Goal: Task Accomplishment & Management: Use online tool/utility

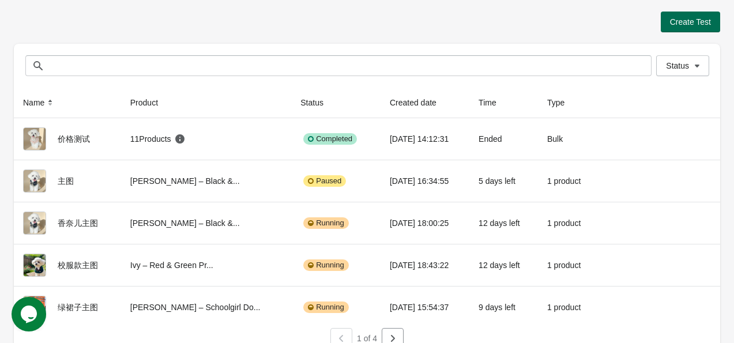
click at [692, 17] on span "Create Test" at bounding box center [690, 21] width 41 height 9
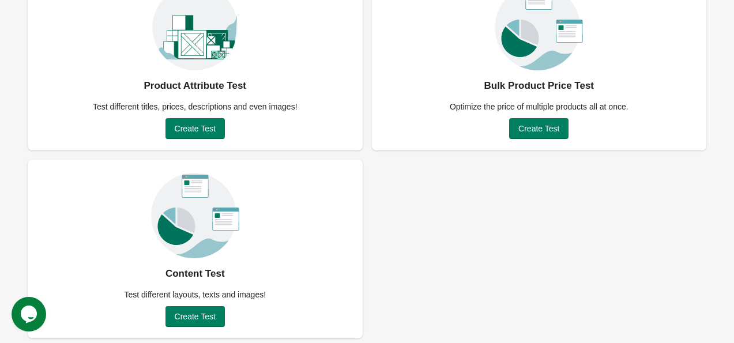
scroll to position [122, 0]
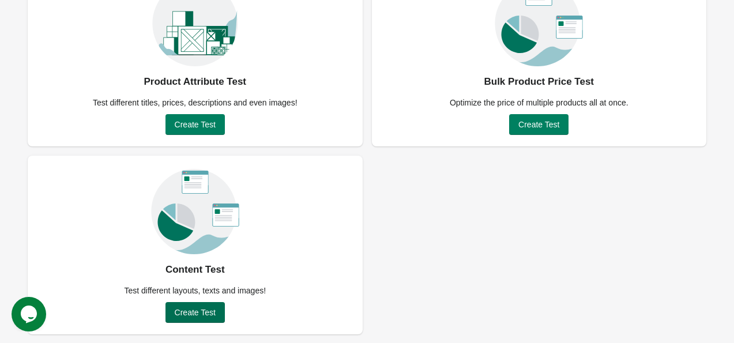
click at [190, 310] on span "Create Test" at bounding box center [195, 312] width 41 height 9
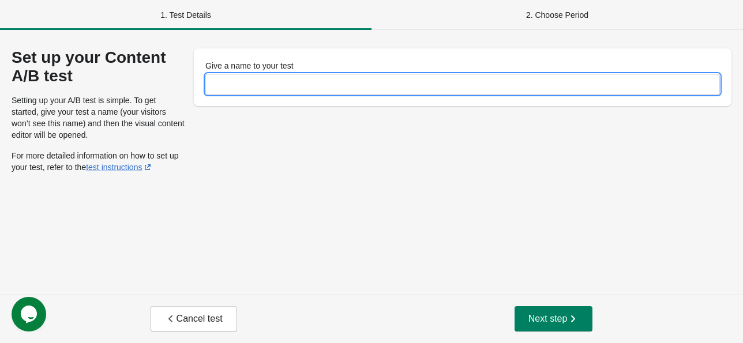
click at [309, 78] on input "Give a name to your test" at bounding box center [462, 84] width 515 height 21
type input "*"
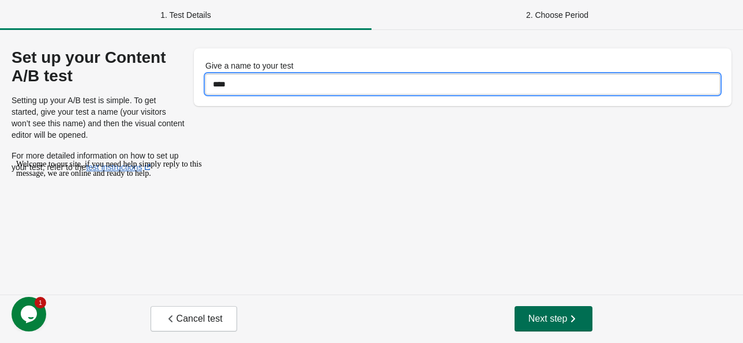
type input "****"
click at [549, 325] on button "Next step" at bounding box center [554, 318] width 78 height 25
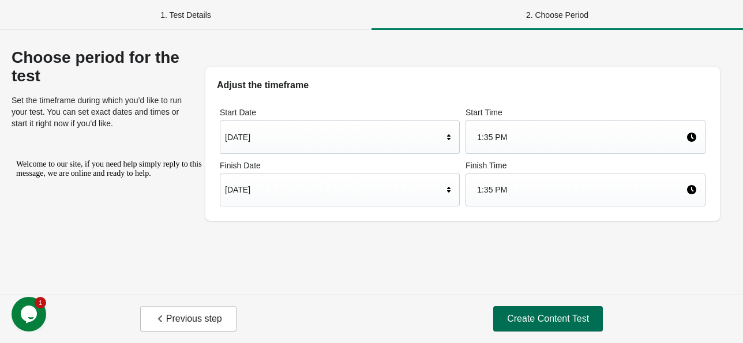
click at [539, 322] on span "Create Content Test" at bounding box center [548, 319] width 82 height 12
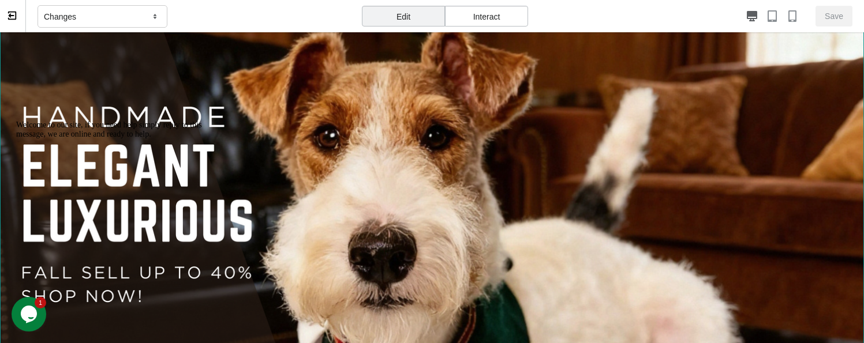
scroll to position [172, 0]
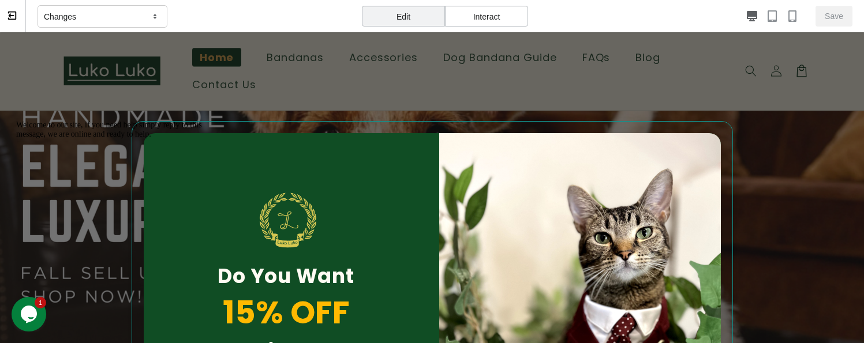
drag, startPoint x: 594, startPoint y: 194, endPoint x: 563, endPoint y: 164, distance: 42.8
click at [563, 164] on div "Close dialog Do You Want 15% OFF Your Fist Order? Yes, I want it! No Thanks ***…" at bounding box center [432, 321] width 577 height 399
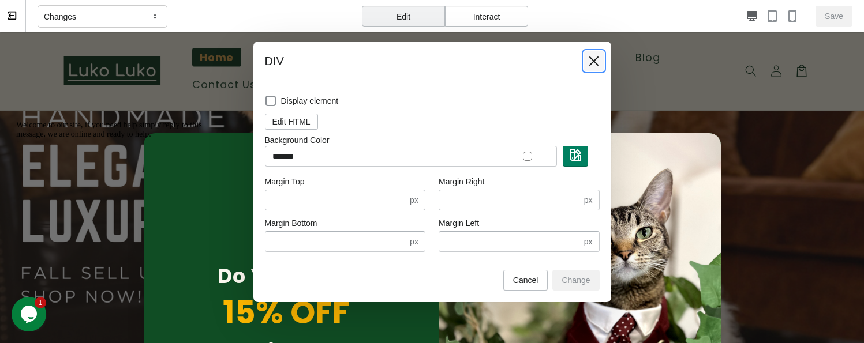
click at [594, 58] on icon at bounding box center [594, 61] width 12 height 12
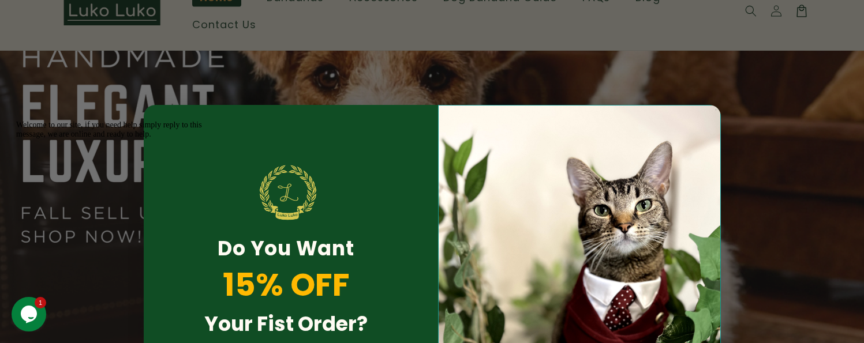
scroll to position [173, 0]
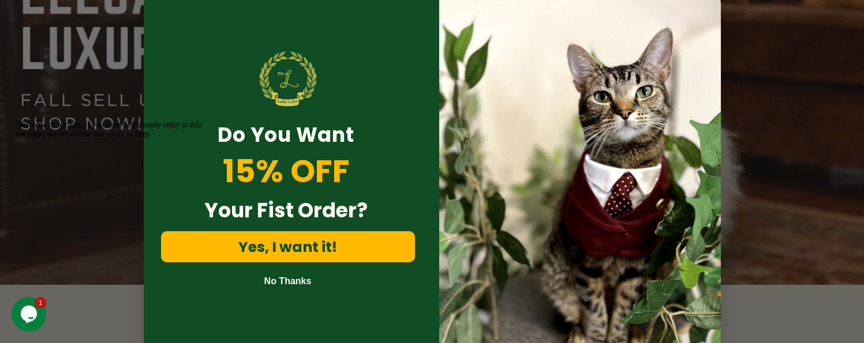
click at [282, 274] on button "No Thanks" at bounding box center [288, 281] width 254 height 14
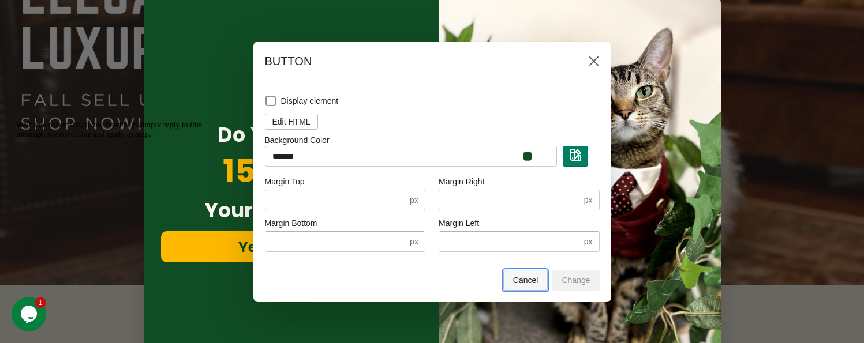
drag, startPoint x: 541, startPoint y: 282, endPoint x: 540, endPoint y: 422, distance: 140.8
click at [541, 282] on button "Cancel" at bounding box center [525, 280] width 45 height 21
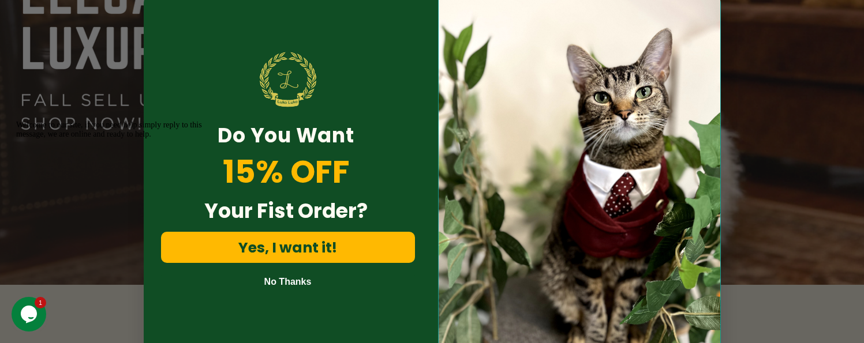
scroll to position [0, 0]
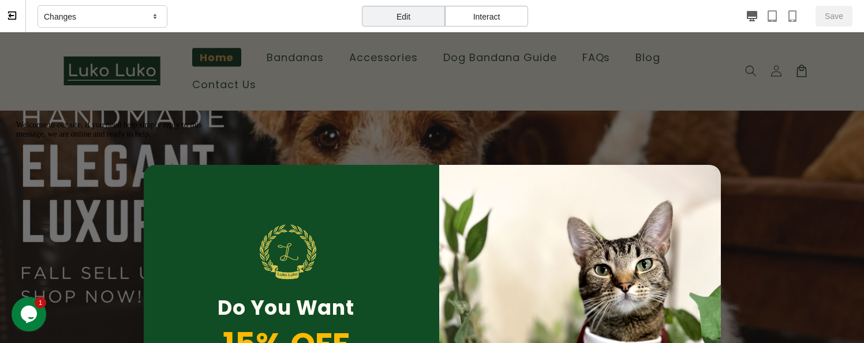
click at [489, 17] on div "Interact" at bounding box center [486, 16] width 83 height 21
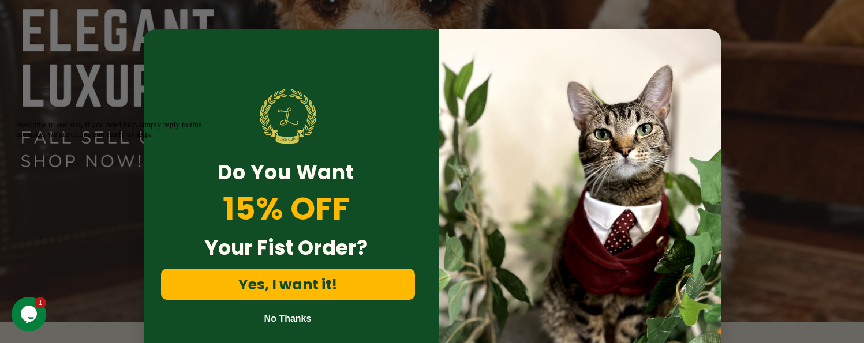
scroll to position [265, 0]
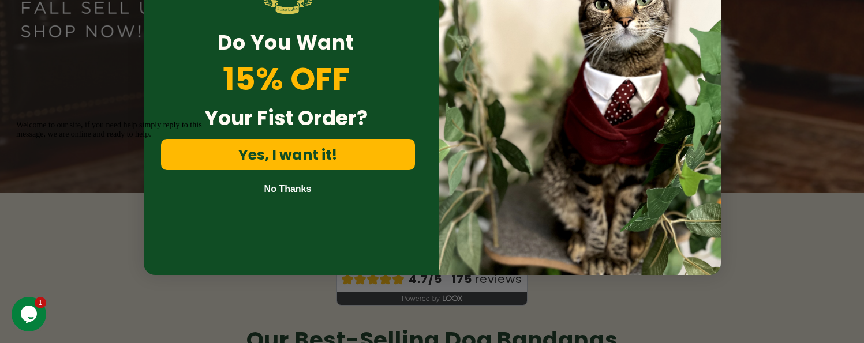
click at [287, 183] on button "No Thanks" at bounding box center [288, 189] width 254 height 14
click at [290, 182] on button "No Thanks" at bounding box center [288, 189] width 254 height 14
click at [294, 182] on button "No Thanks" at bounding box center [288, 189] width 254 height 14
click at [291, 182] on button "No Thanks" at bounding box center [288, 189] width 254 height 14
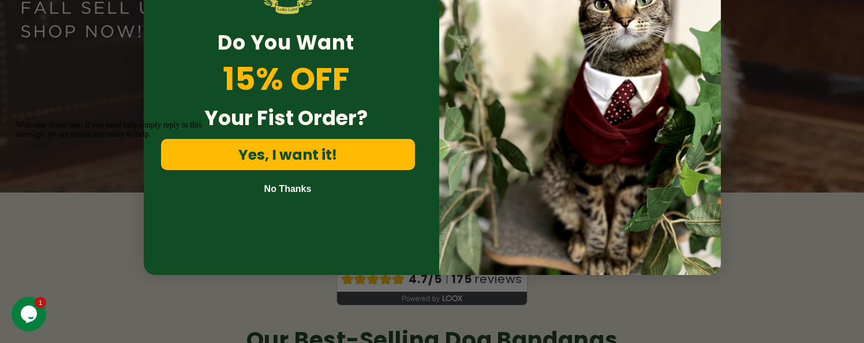
click at [282, 182] on button "No Thanks" at bounding box center [288, 189] width 254 height 14
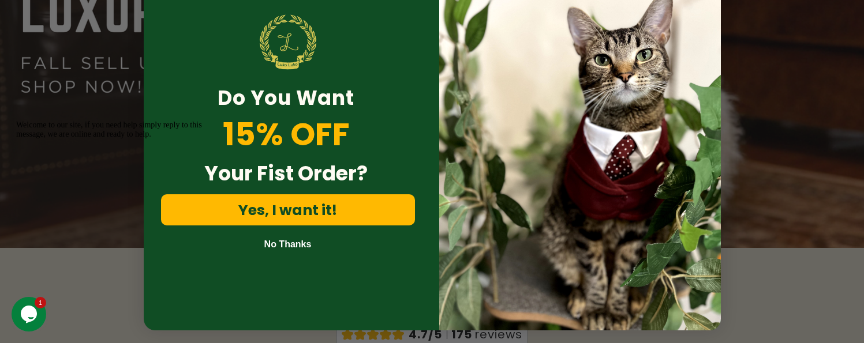
scroll to position [208, 0]
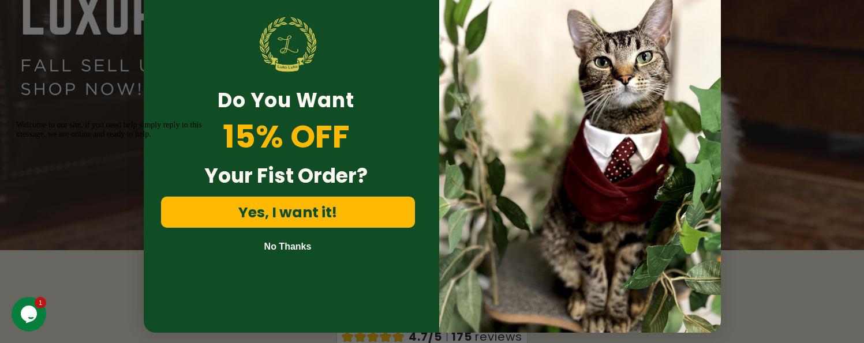
click at [292, 239] on button "No Thanks" at bounding box center [288, 246] width 254 height 14
click at [287, 239] on button "No Thanks" at bounding box center [288, 246] width 254 height 14
drag, startPoint x: 287, startPoint y: 238, endPoint x: 271, endPoint y: 238, distance: 16.2
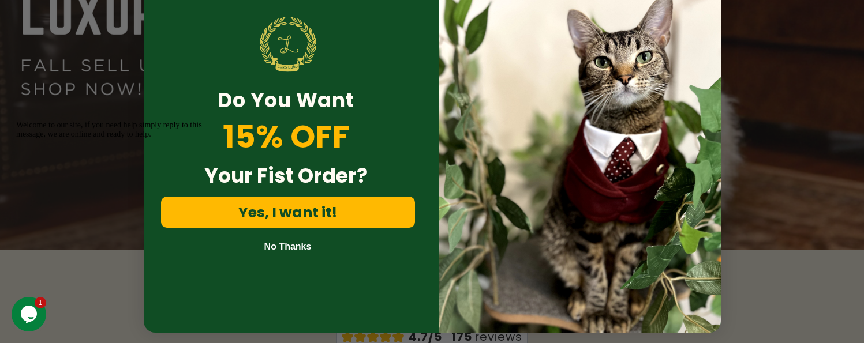
click at [286, 239] on button "No Thanks" at bounding box center [288, 246] width 254 height 14
click at [268, 239] on button "No Thanks" at bounding box center [288, 246] width 254 height 14
click at [275, 240] on button "No Thanks" at bounding box center [288, 246] width 254 height 14
click at [277, 242] on button "No Thanks" at bounding box center [288, 246] width 254 height 14
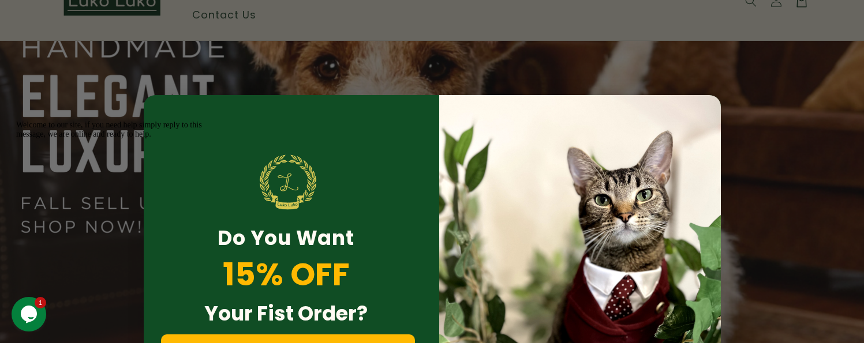
scroll to position [173, 0]
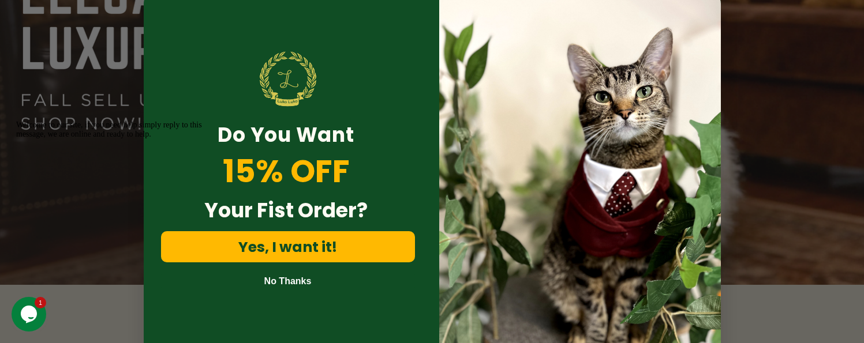
click at [284, 274] on button "No Thanks" at bounding box center [288, 281] width 254 height 14
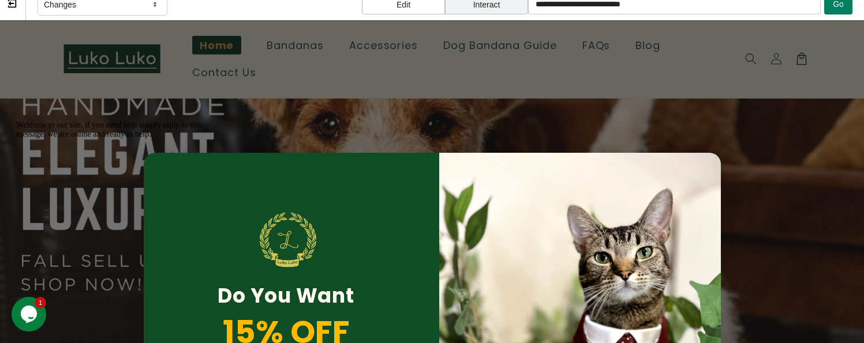
scroll to position [0, 0]
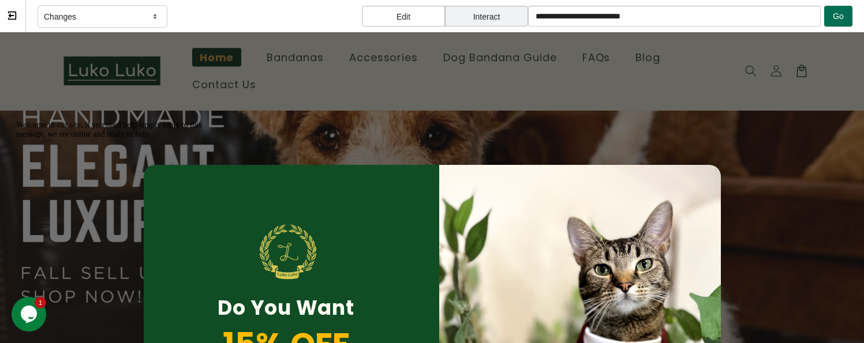
click at [734, 20] on button "Go" at bounding box center [838, 16] width 28 height 21
click at [734, 20] on span "Go" at bounding box center [837, 16] width 11 height 9
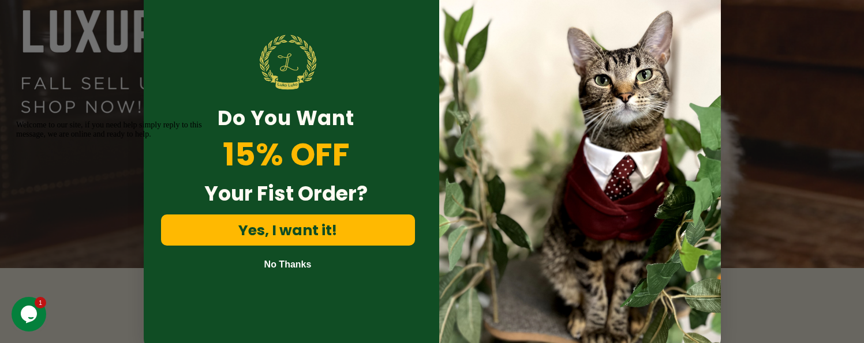
scroll to position [231, 0]
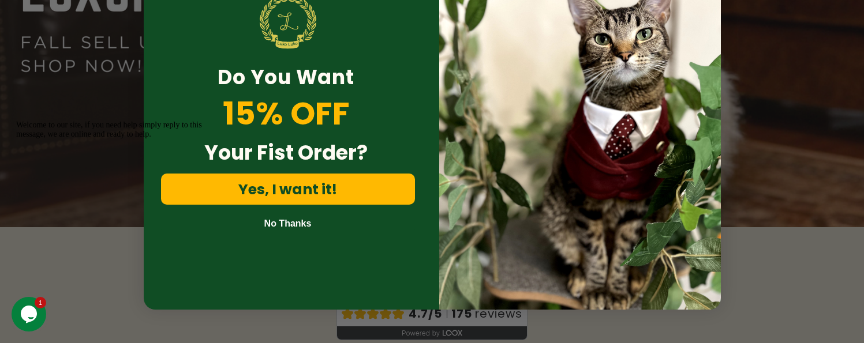
click at [304, 216] on button "No Thanks" at bounding box center [288, 223] width 254 height 14
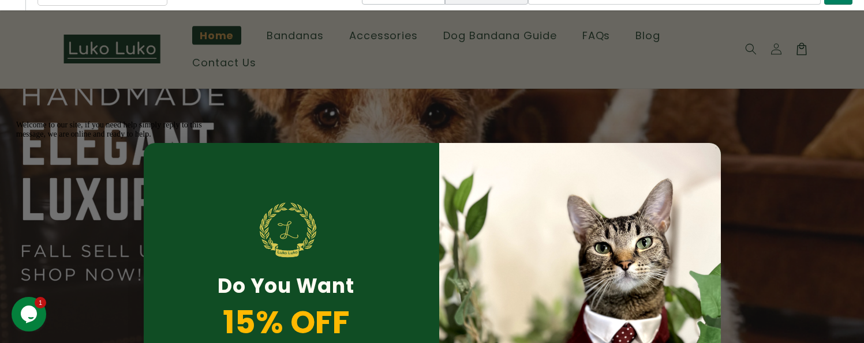
scroll to position [0, 0]
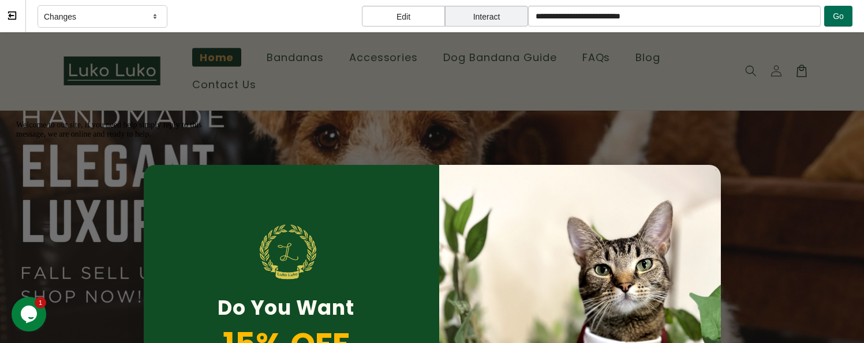
click at [734, 14] on button "Go" at bounding box center [838, 16] width 28 height 21
click at [734, 12] on span "Go" at bounding box center [837, 16] width 11 height 9
click at [402, 12] on div "Edit" at bounding box center [403, 16] width 83 height 21
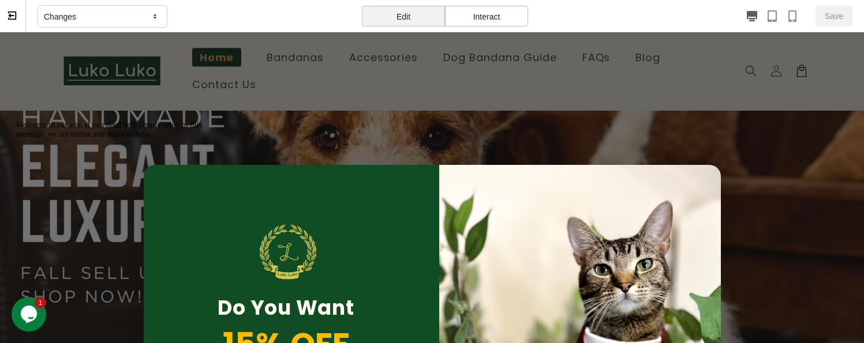
click at [489, 15] on div "Interact" at bounding box center [486, 16] width 83 height 21
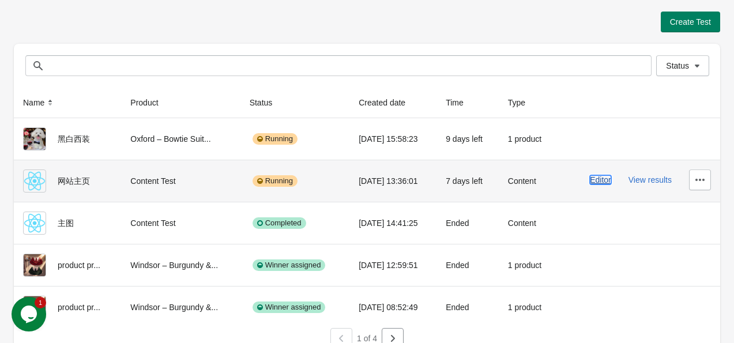
click at [602, 178] on button "Editor" at bounding box center [600, 179] width 21 height 9
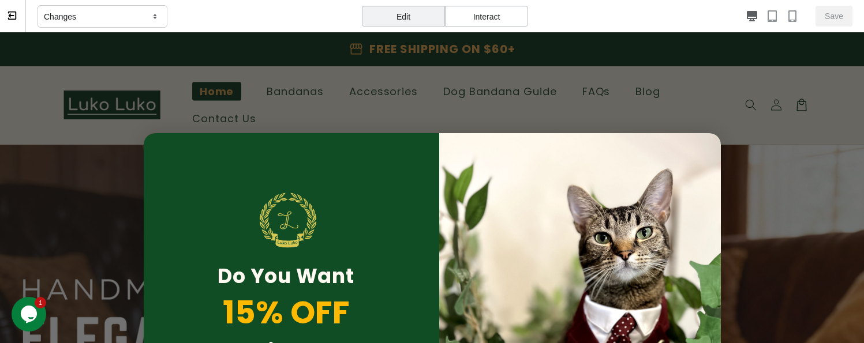
click at [503, 17] on div "Interact" at bounding box center [486, 16] width 83 height 21
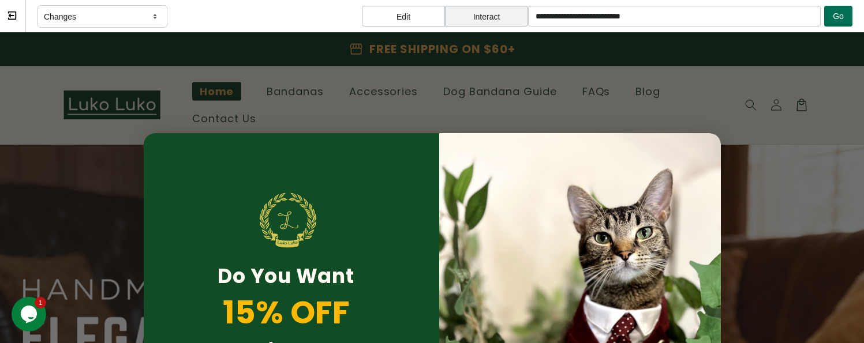
click at [742, 12] on span "Go" at bounding box center [837, 16] width 11 height 9
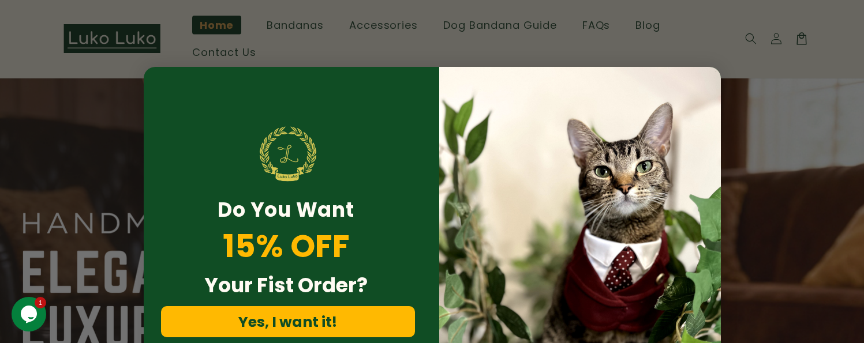
scroll to position [115, 0]
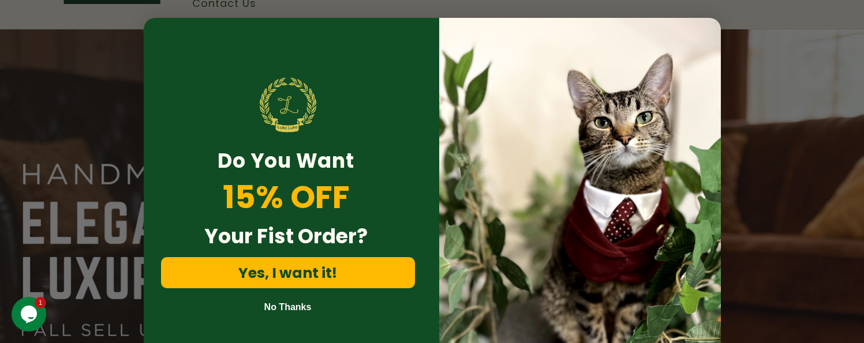
click at [294, 300] on button "No Thanks" at bounding box center [288, 307] width 254 height 14
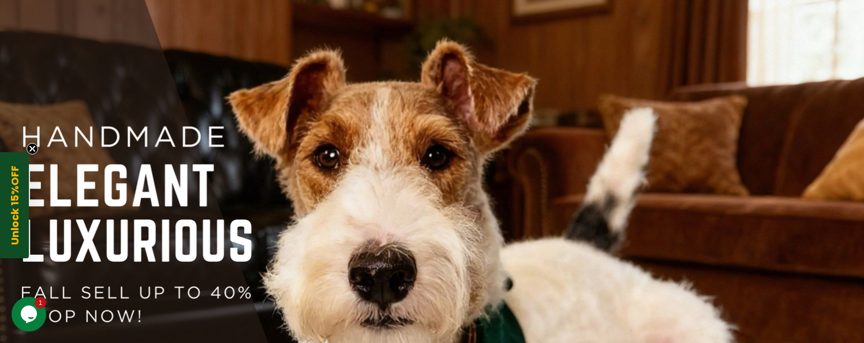
scroll to position [58, 0]
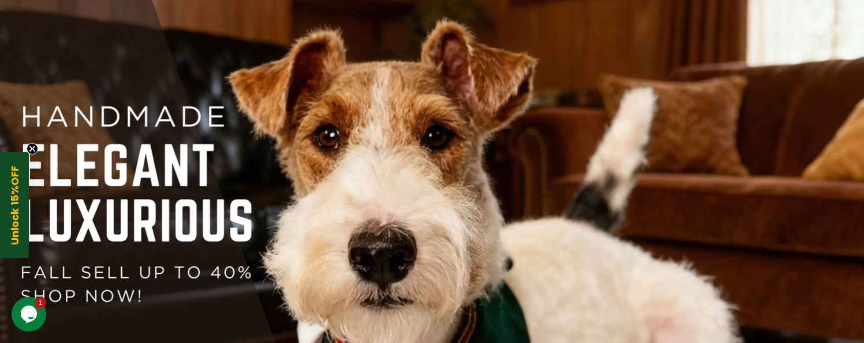
click at [360, 179] on div at bounding box center [432, 215] width 864 height 486
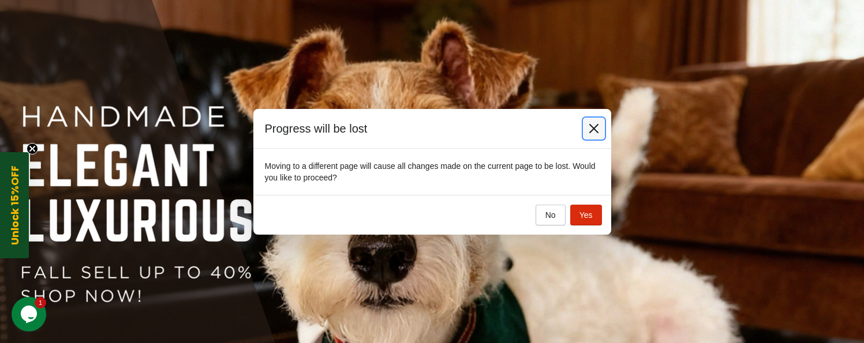
click at [598, 126] on icon at bounding box center [594, 129] width 12 height 12
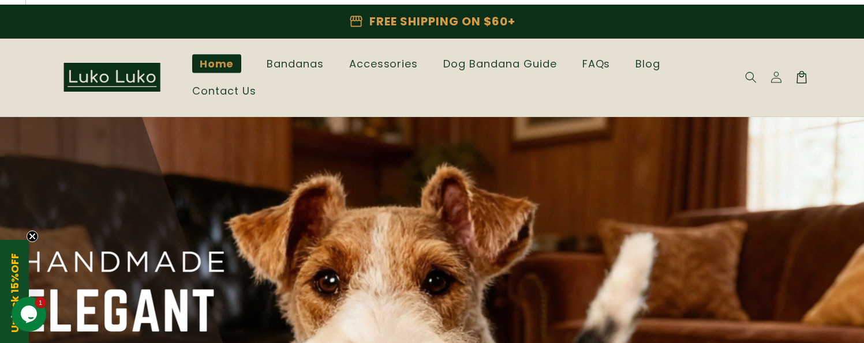
scroll to position [0, 0]
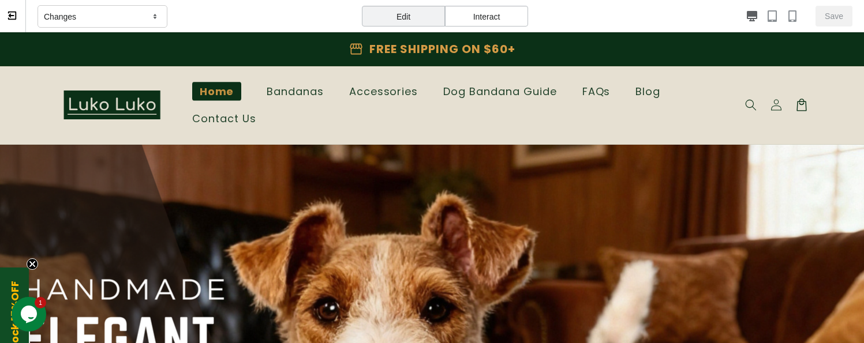
click at [430, 13] on div "Edit" at bounding box center [403, 16] width 83 height 21
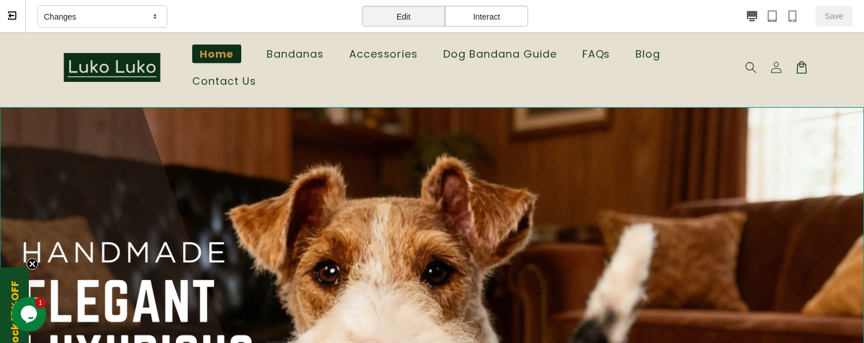
scroll to position [58, 0]
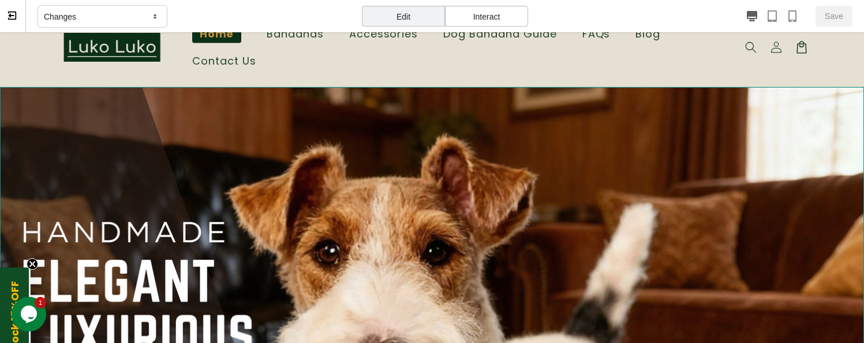
click at [434, 144] on div at bounding box center [432, 330] width 864 height 486
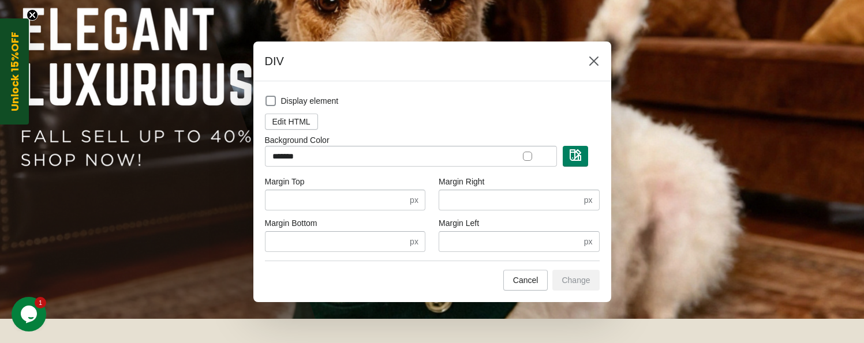
scroll to position [265, 0]
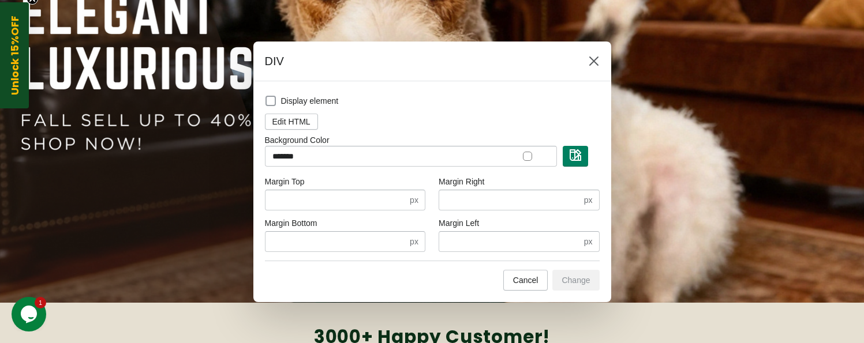
click at [274, 104] on span at bounding box center [270, 101] width 10 height 10
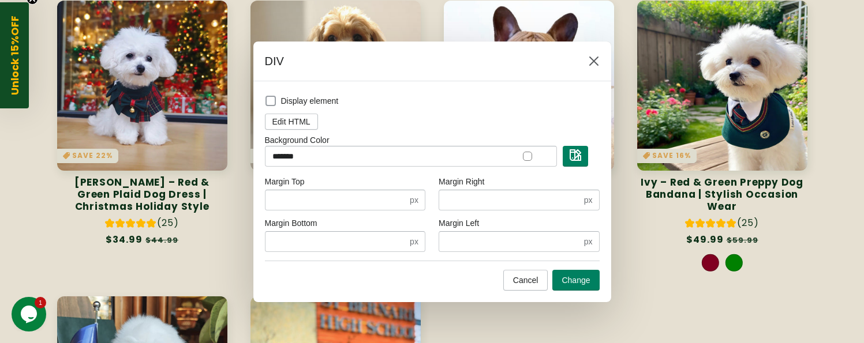
click at [277, 101] on label "Display element" at bounding box center [302, 101] width 74 height 16
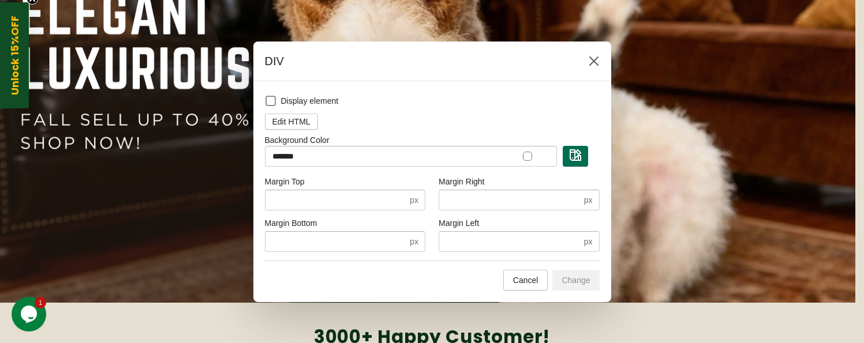
click at [573, 157] on img "button" at bounding box center [575, 155] width 12 height 12
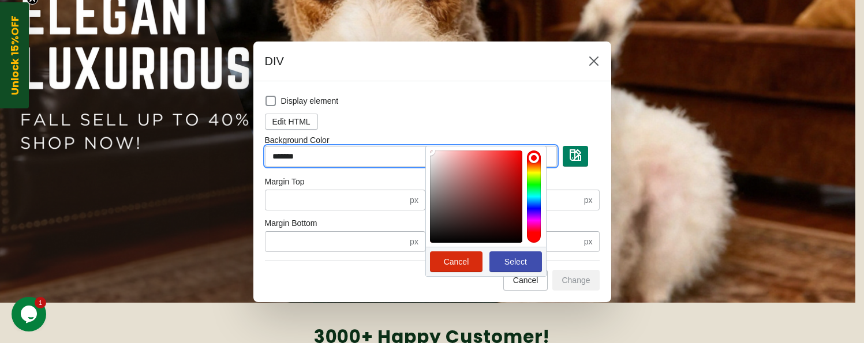
click at [386, 158] on input "*******" at bounding box center [411, 156] width 292 height 21
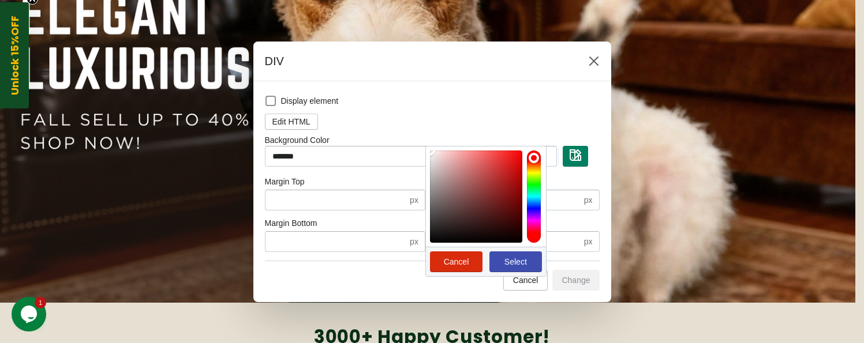
click at [626, 282] on div at bounding box center [432, 171] width 864 height 343
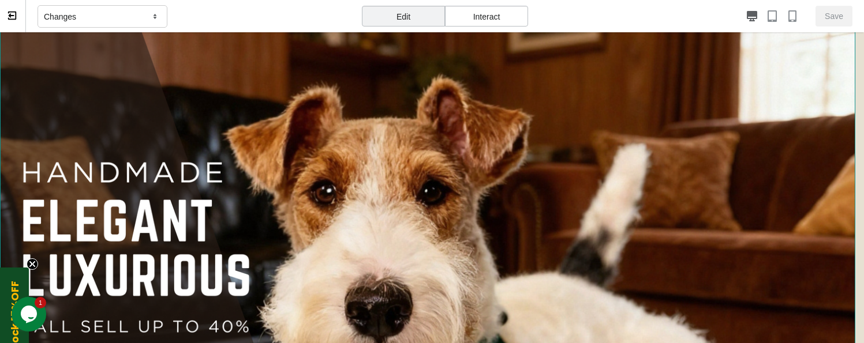
scroll to position [173, 0]
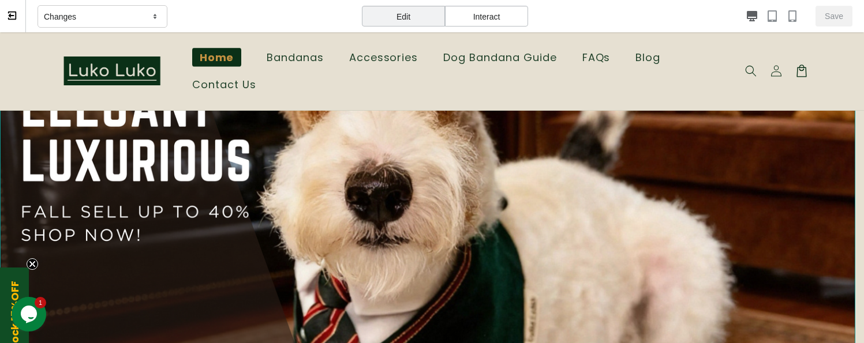
click at [612, 219] on div at bounding box center [427, 154] width 855 height 481
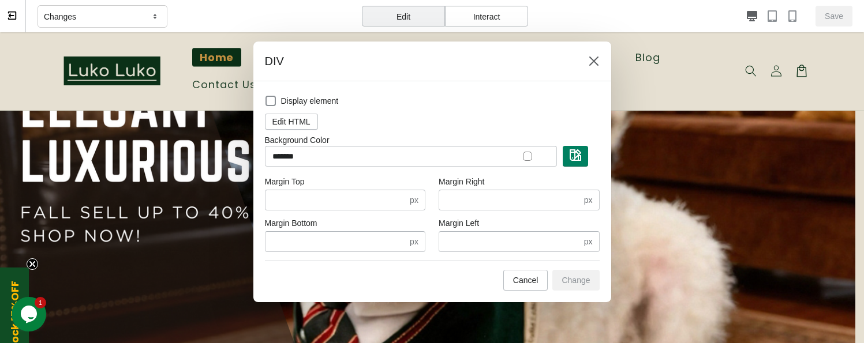
scroll to position [58, 0]
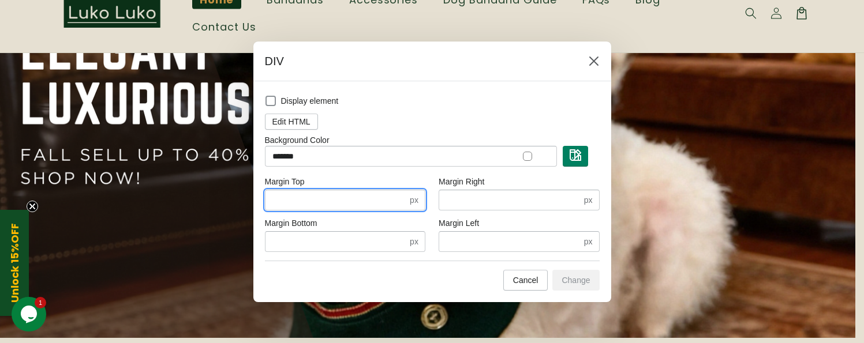
click at [378, 200] on input "*" at bounding box center [336, 200] width 143 height 21
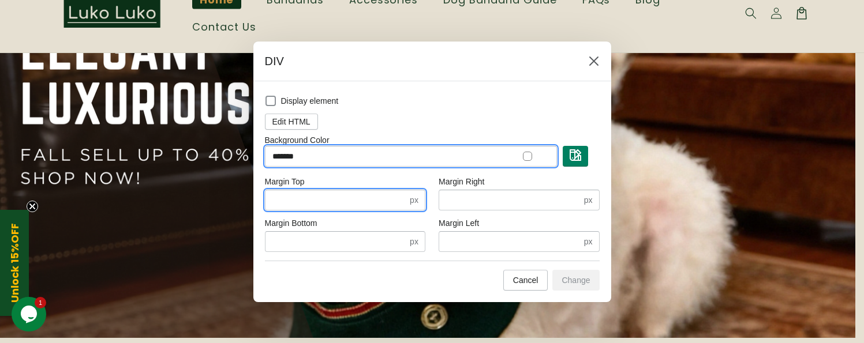
click at [418, 157] on input "*******" at bounding box center [411, 156] width 292 height 21
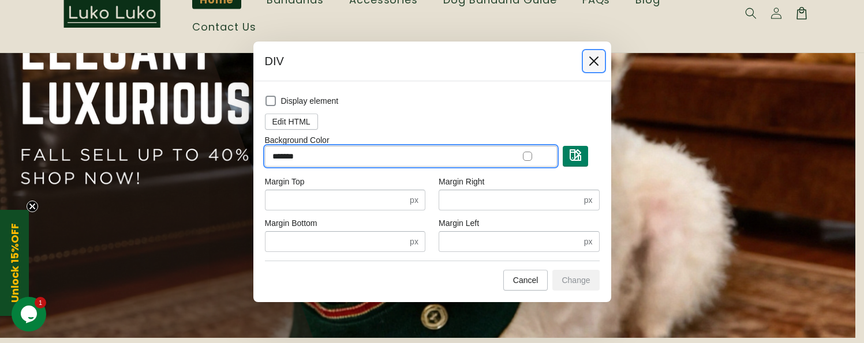
click at [588, 62] on icon at bounding box center [594, 61] width 12 height 12
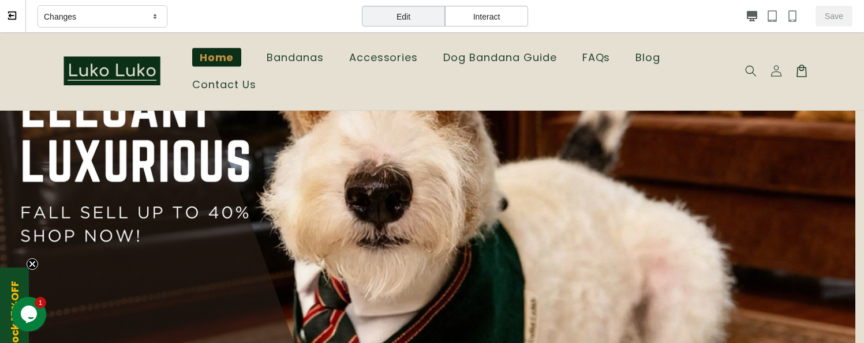
scroll to position [231, 0]
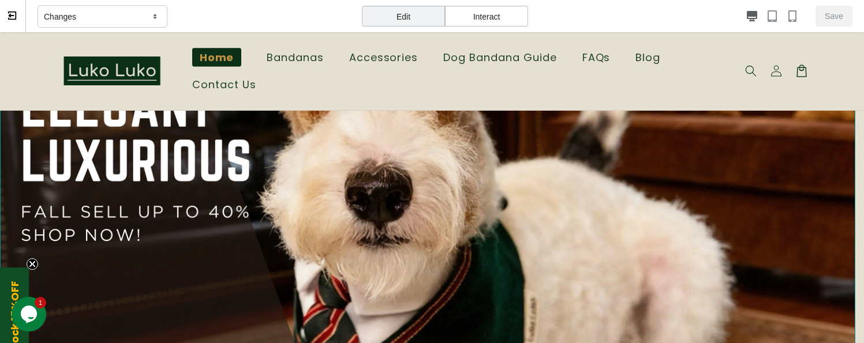
click at [446, 210] on div at bounding box center [427, 154] width 855 height 481
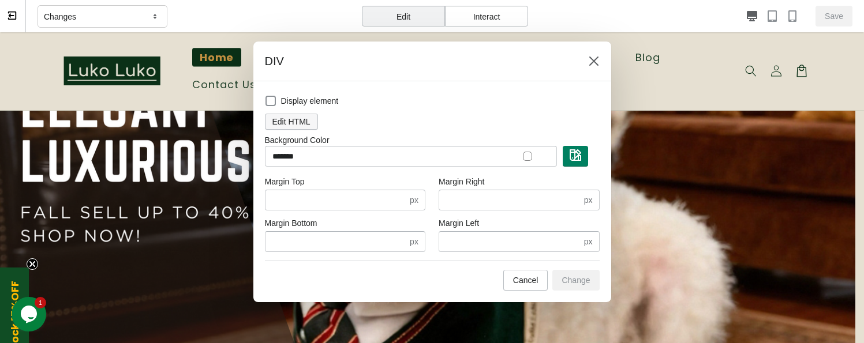
click at [291, 119] on span "Edit HTML" at bounding box center [291, 121] width 38 height 9
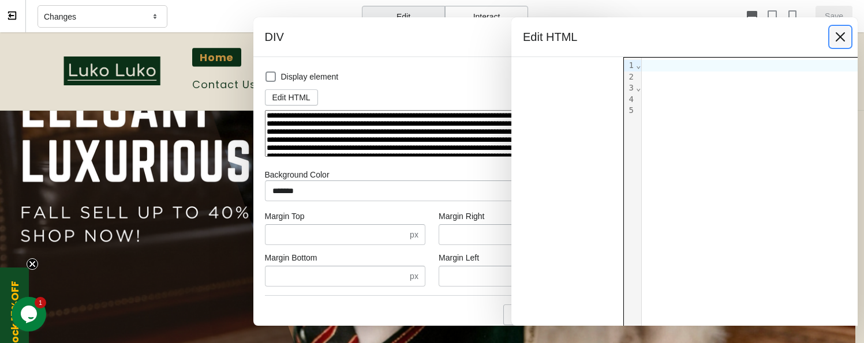
click at [742, 39] on icon at bounding box center [840, 37] width 12 height 12
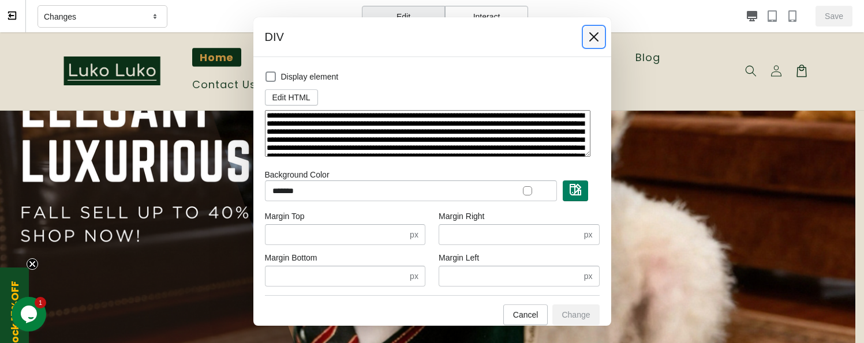
click at [590, 39] on icon at bounding box center [592, 36] width 9 height 9
